Goal: Navigation & Orientation: Find specific page/section

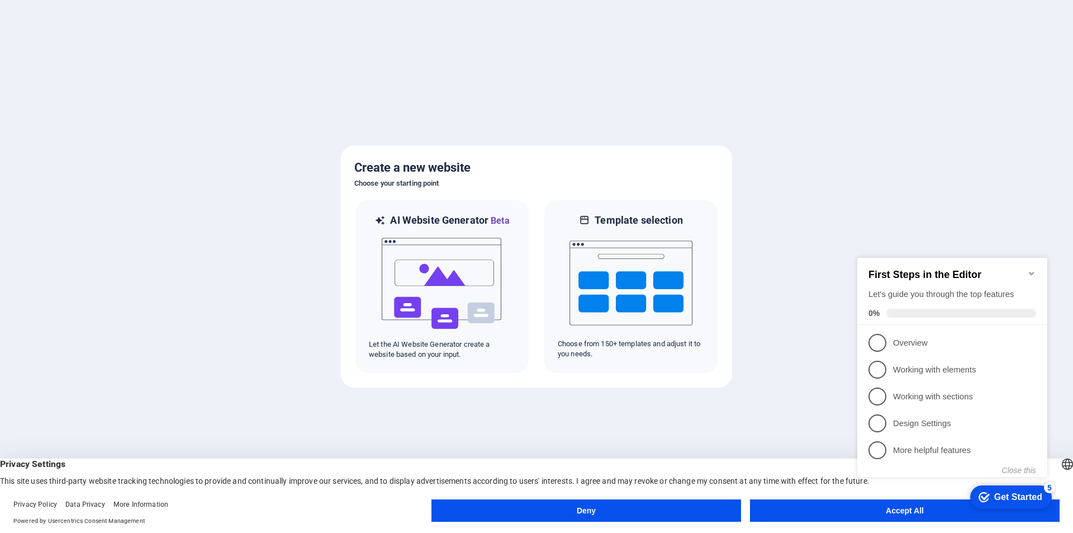
click at [741, 319] on div at bounding box center [536, 266] width 1073 height 533
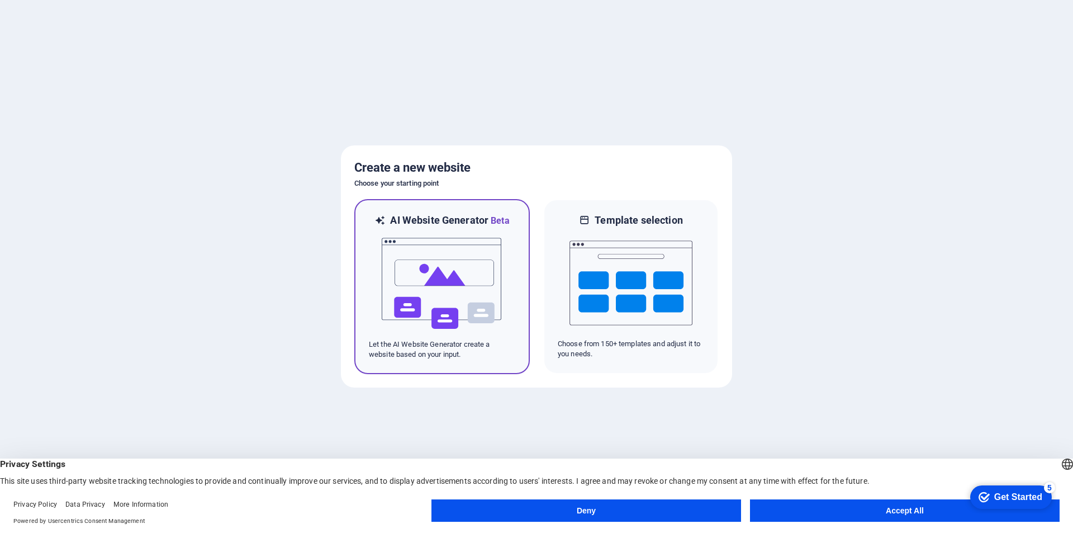
click at [462, 233] on img at bounding box center [442, 284] width 123 height 112
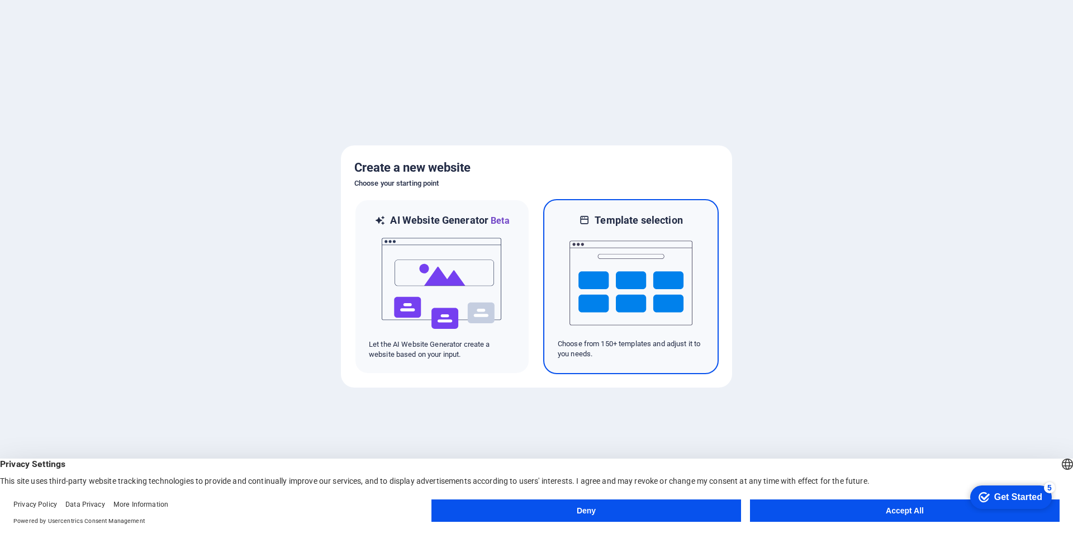
click at [637, 330] on img at bounding box center [631, 283] width 123 height 112
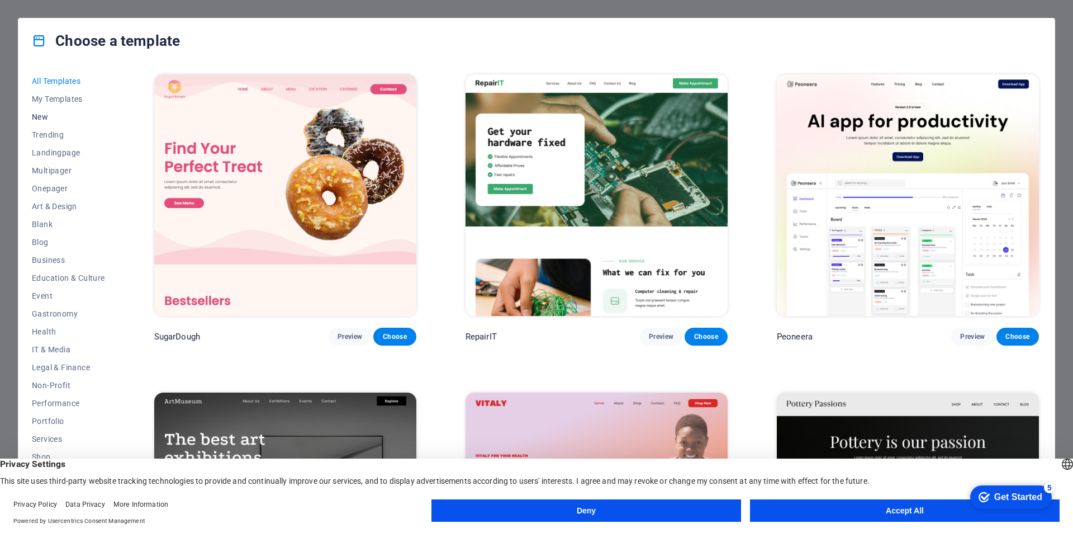
click at [43, 114] on span "New" at bounding box center [68, 116] width 73 height 9
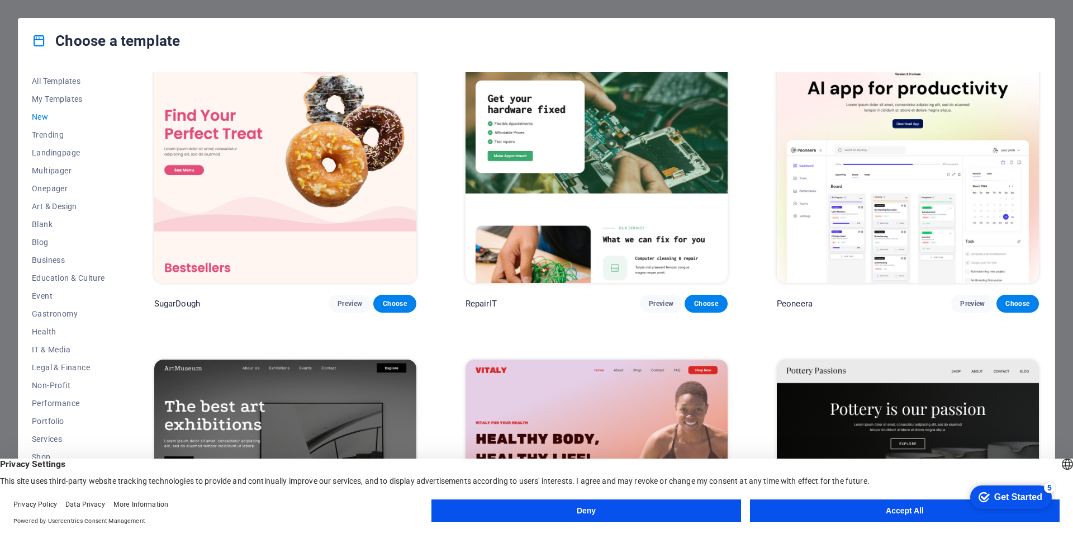
click at [620, 517] on button "Deny" at bounding box center [587, 510] width 310 height 22
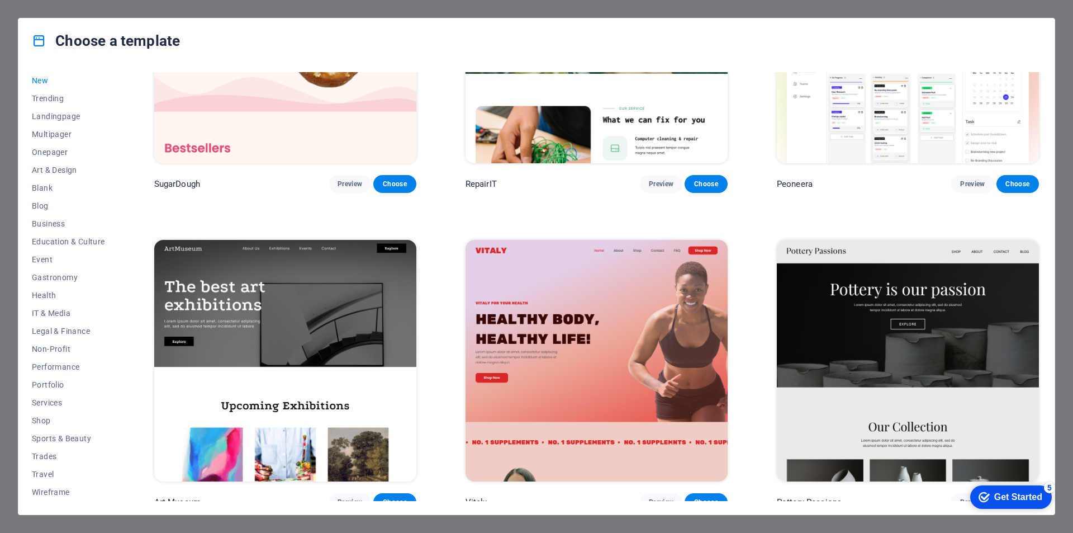
scroll to position [0, 0]
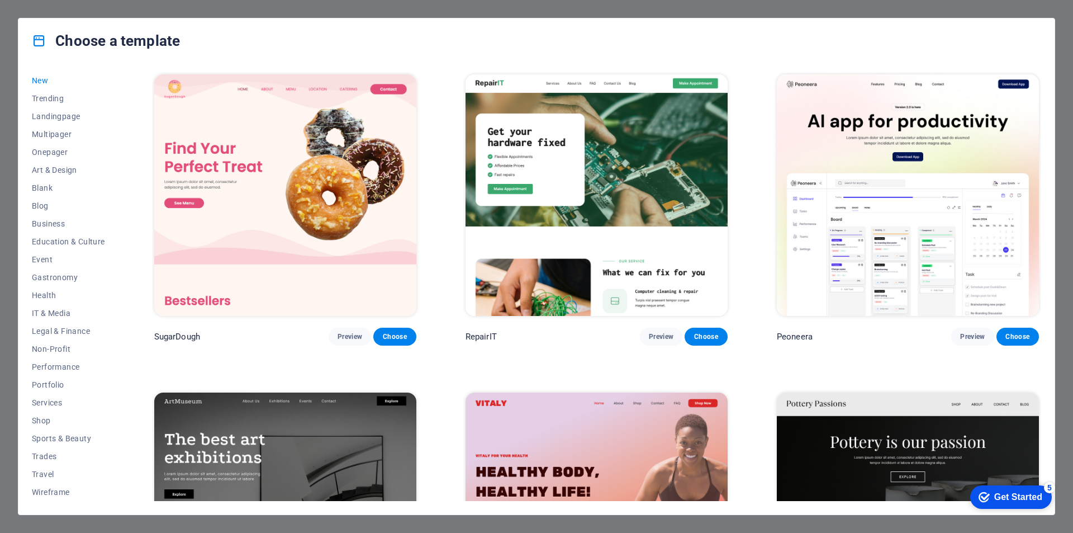
click at [41, 80] on span "New" at bounding box center [68, 80] width 73 height 9
click at [42, 38] on icon at bounding box center [39, 41] width 15 height 15
click at [1009, 496] on div "Get Started" at bounding box center [1018, 497] width 48 height 10
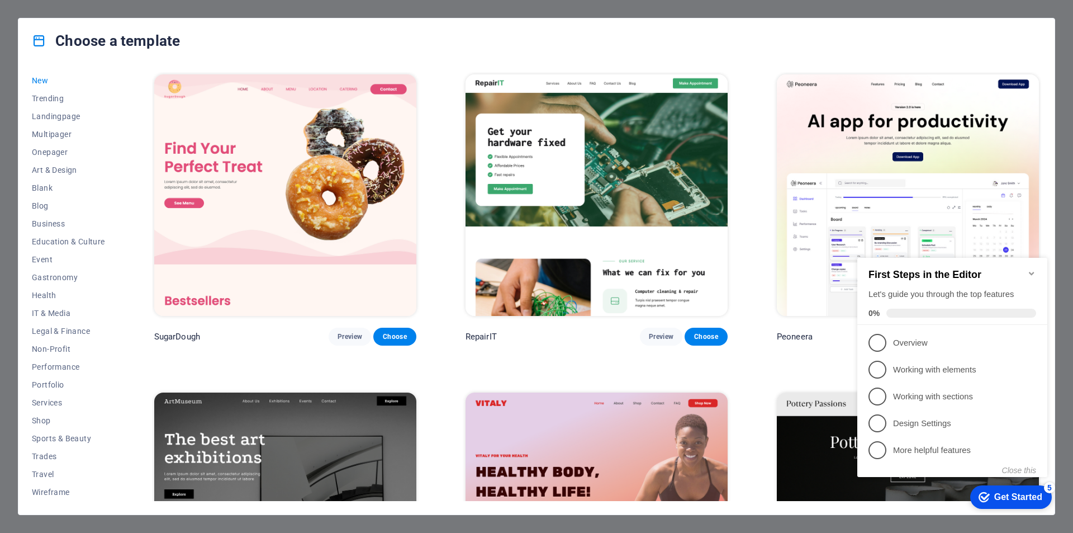
click at [1034, 269] on icon "Minimize checklist" at bounding box center [1031, 273] width 9 height 9
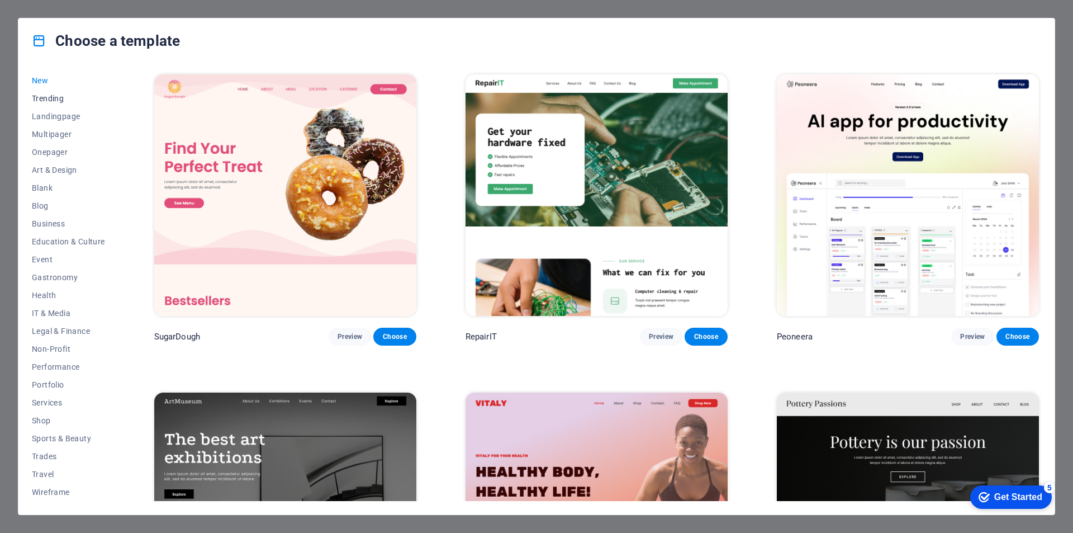
click at [48, 99] on span "Trending" at bounding box center [68, 98] width 73 height 9
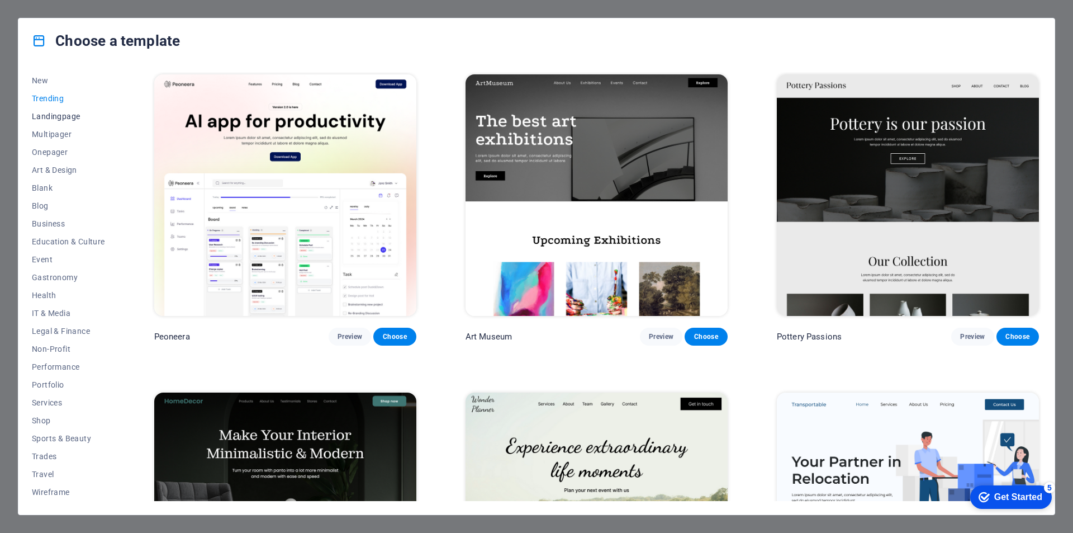
click at [54, 116] on span "Landingpage" at bounding box center [68, 116] width 73 height 9
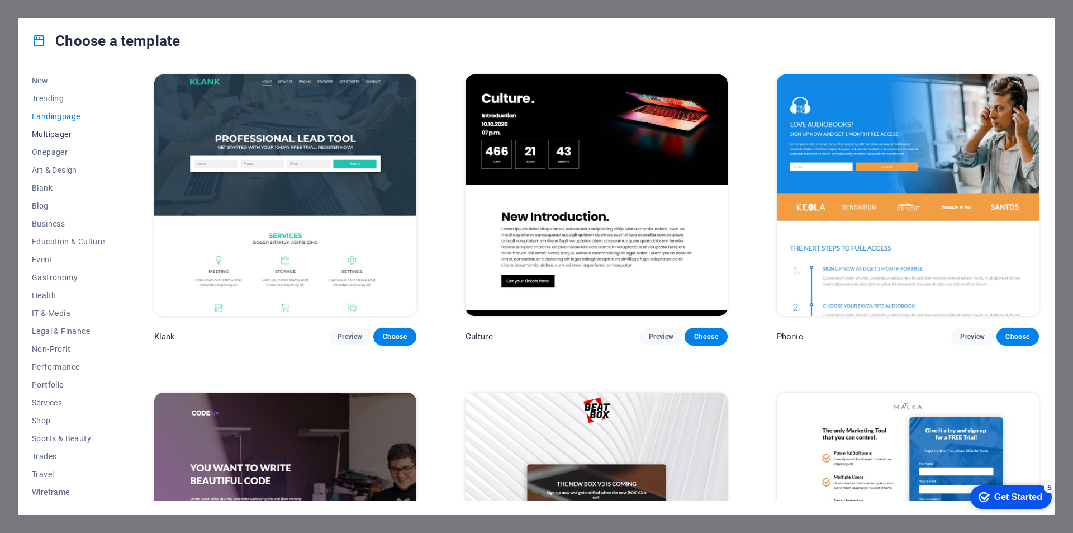
click at [61, 138] on span "Multipager" at bounding box center [68, 134] width 73 height 9
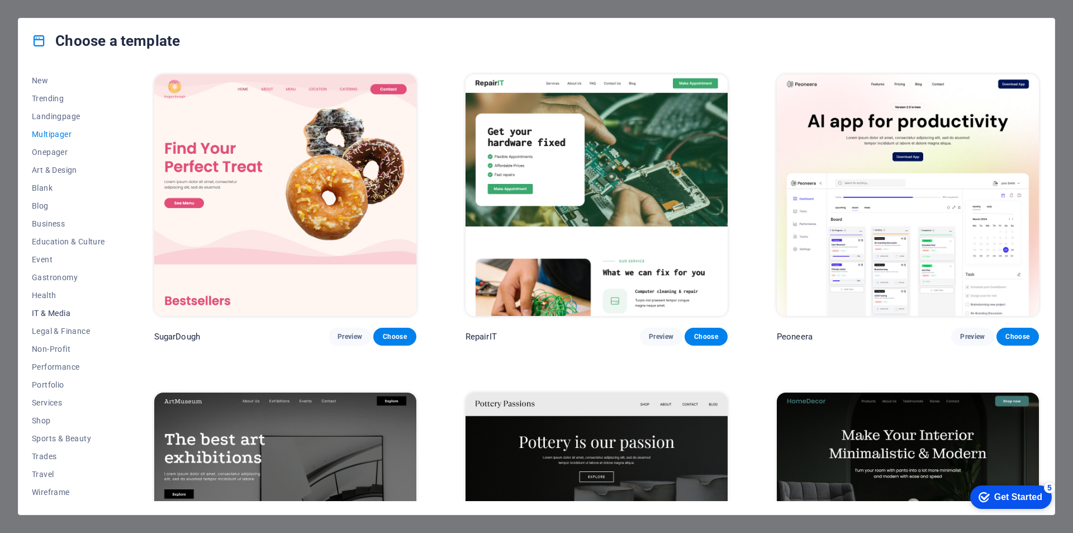
click at [63, 311] on span "IT & Media" at bounding box center [68, 313] width 73 height 9
